Goal: Use online tool/utility: Utilize a website feature to perform a specific function

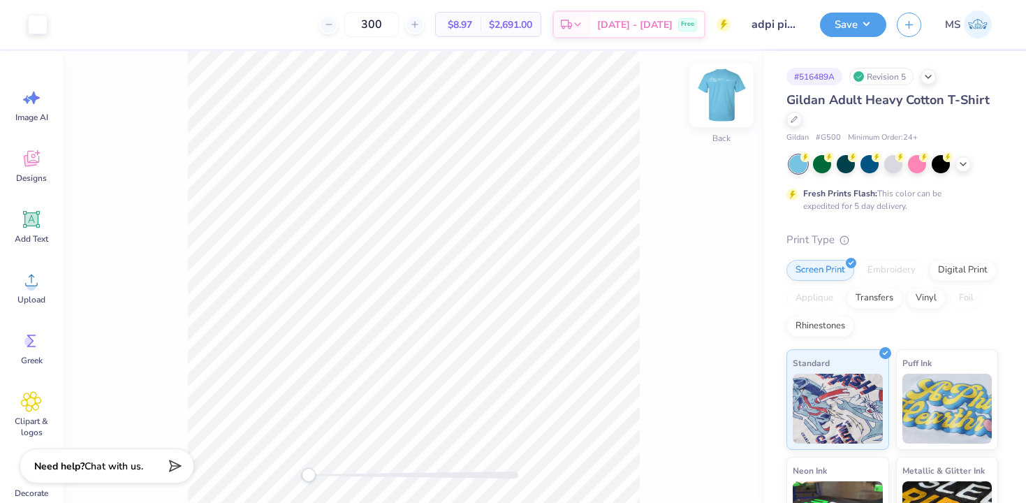
click at [710, 97] on img at bounding box center [722, 95] width 56 height 56
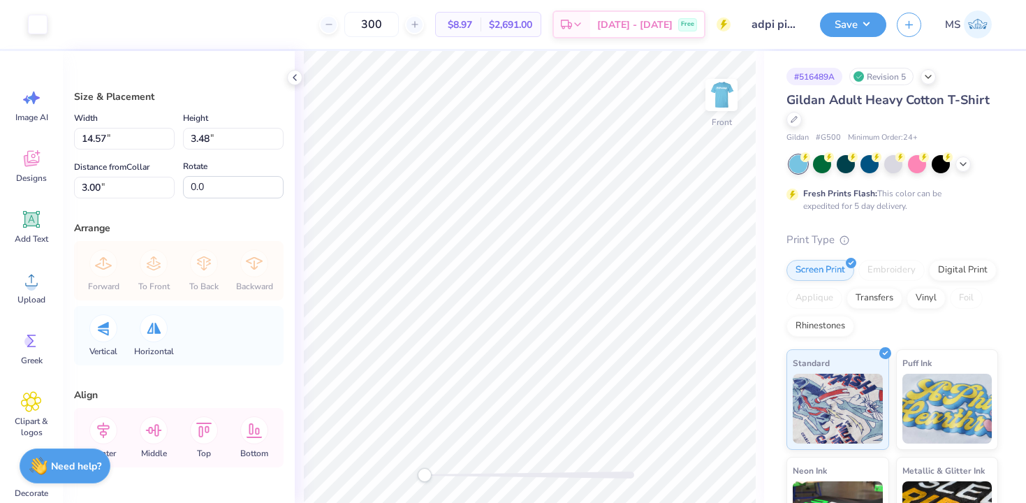
type input "6.63"
type input "1.58"
type input "5.12"
type input "1.22"
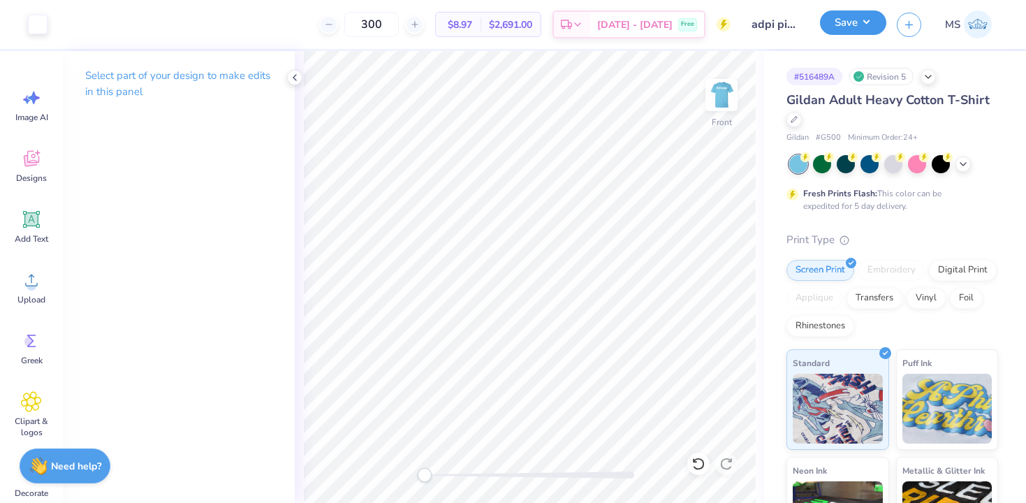
click at [842, 29] on button "Save" at bounding box center [853, 22] width 66 height 24
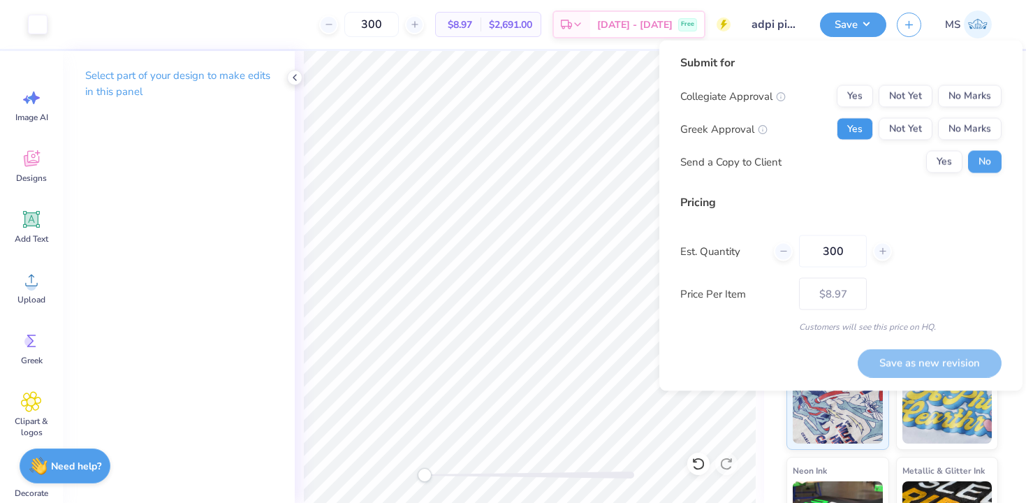
click at [861, 129] on button "Yes" at bounding box center [855, 129] width 36 height 22
click at [953, 94] on button "No Marks" at bounding box center [970, 96] width 64 height 22
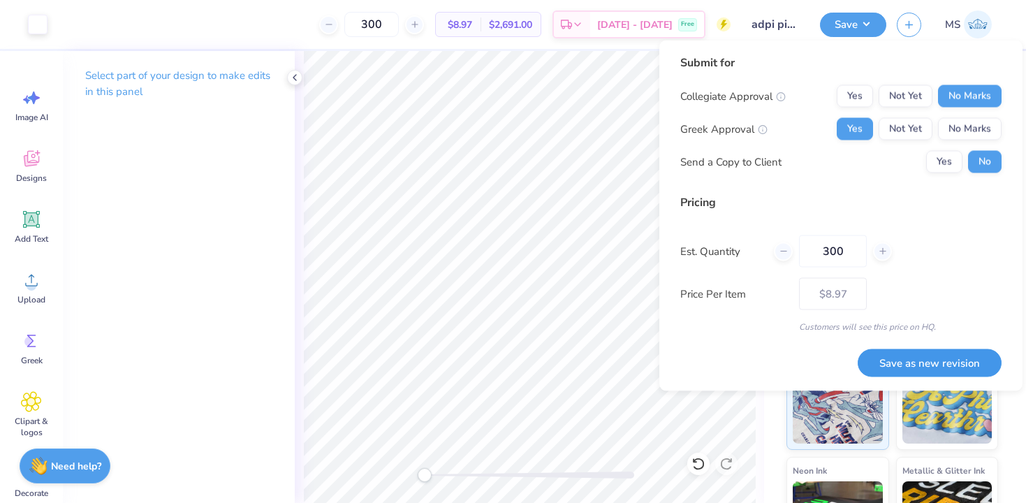
click at [914, 368] on button "Save as new revision" at bounding box center [930, 363] width 144 height 29
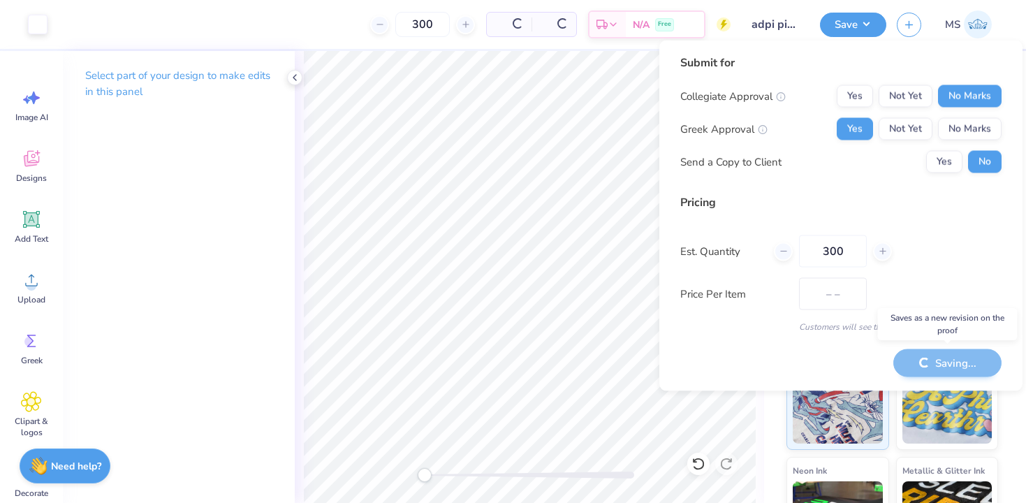
type input "$8.97"
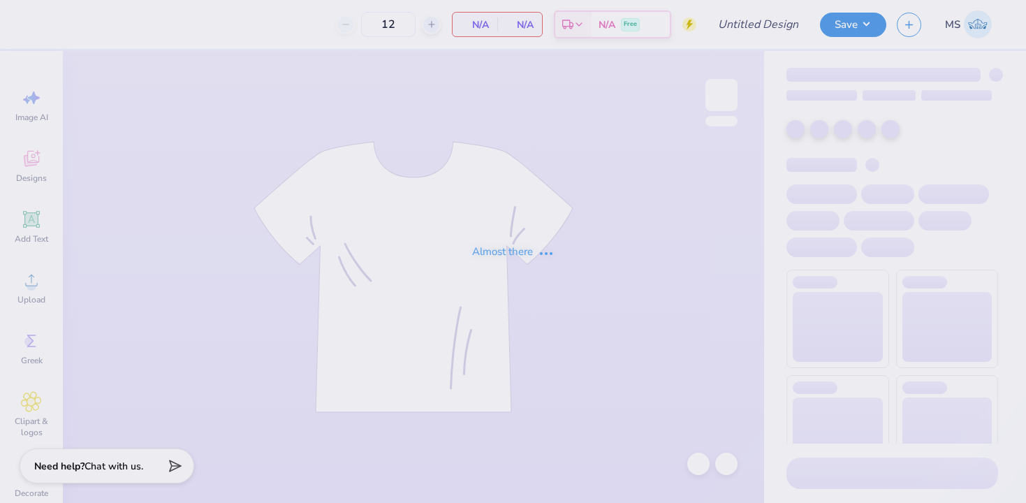
type input "mom day"
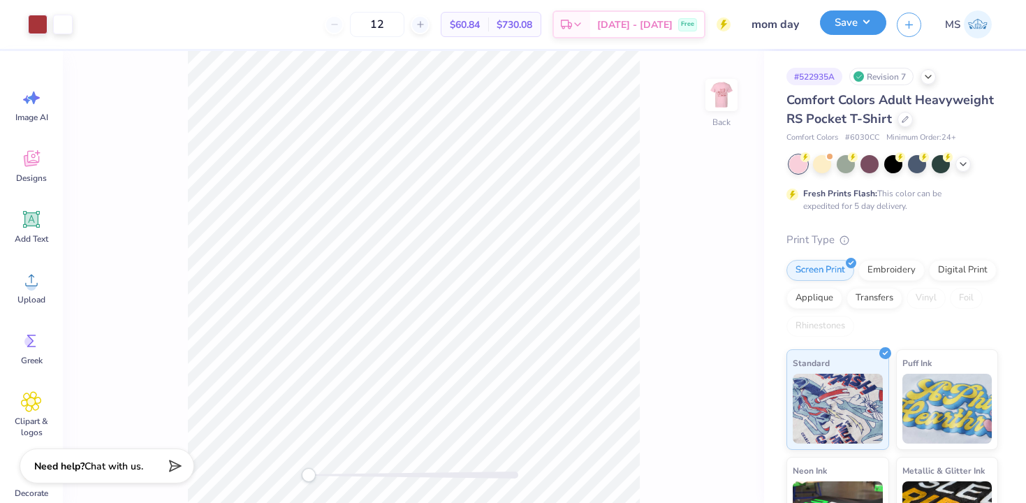
click at [845, 32] on button "Save" at bounding box center [853, 22] width 66 height 24
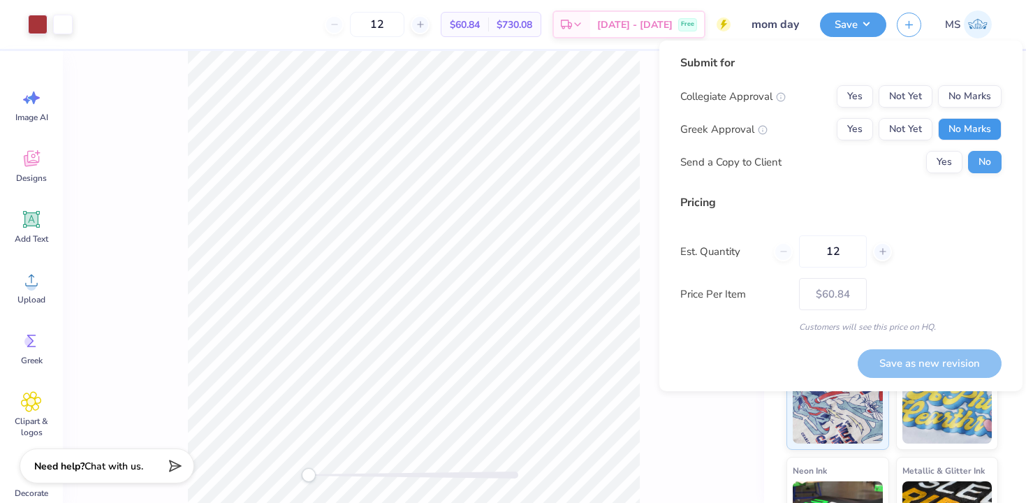
click at [979, 134] on button "No Marks" at bounding box center [970, 129] width 64 height 22
click at [979, 101] on button "No Marks" at bounding box center [970, 96] width 64 height 22
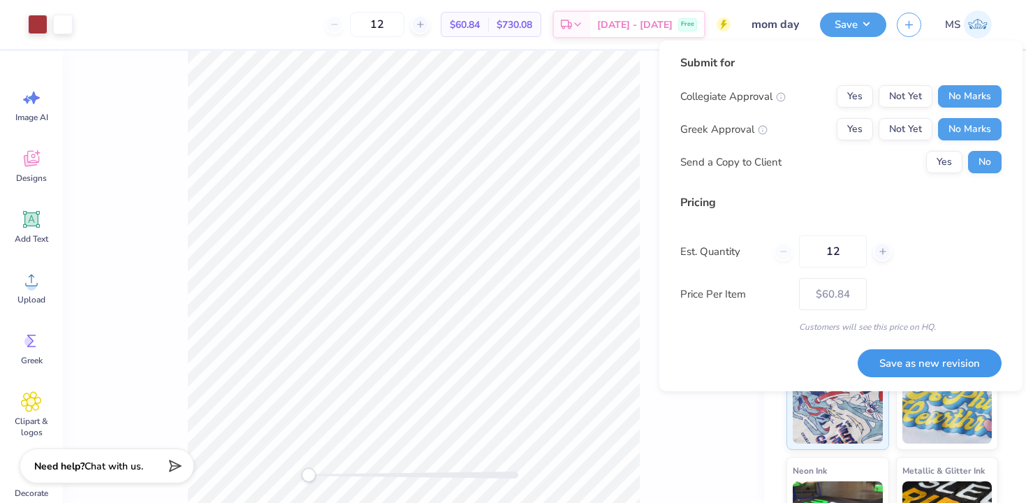
click at [938, 358] on button "Save as new revision" at bounding box center [930, 363] width 144 height 29
type input "– –"
